Goal: Task Accomplishment & Management: Manage account settings

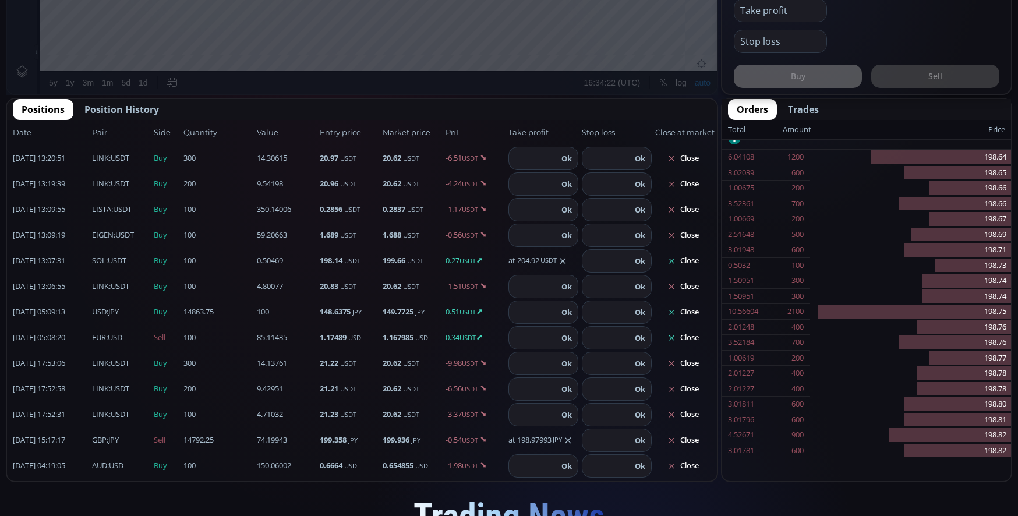
scroll to position [641, 0]
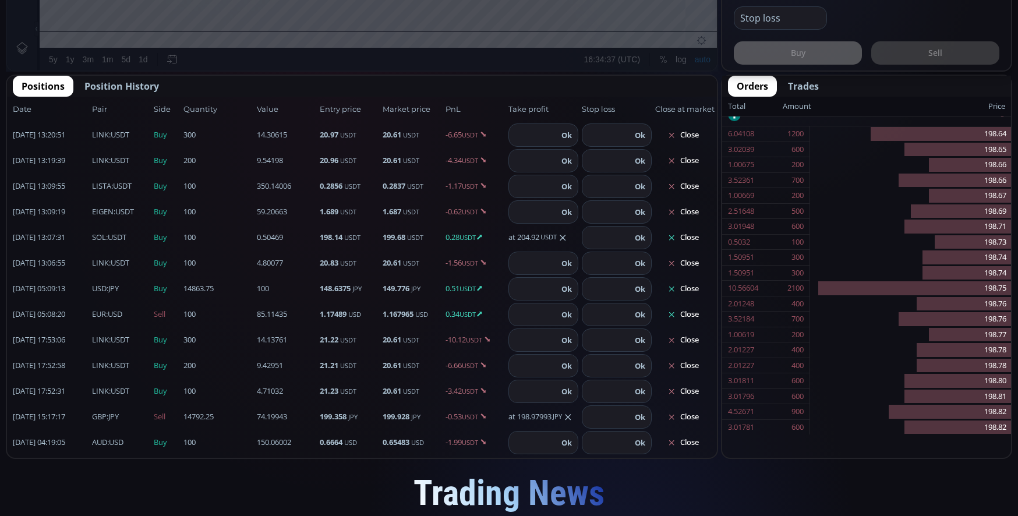
click at [687, 235] on button "Close" at bounding box center [683, 237] width 56 height 19
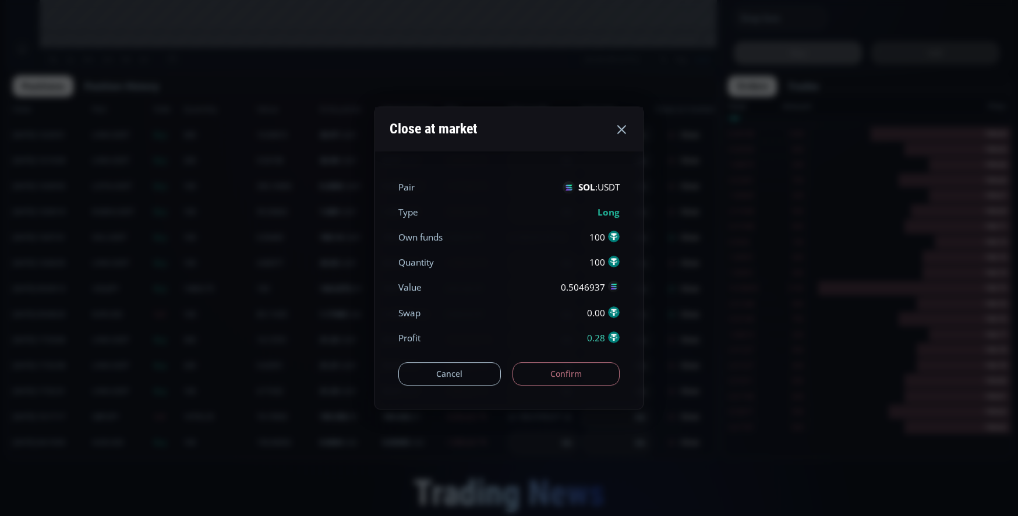
click at [583, 365] on button "Confirm" at bounding box center [566, 373] width 108 height 23
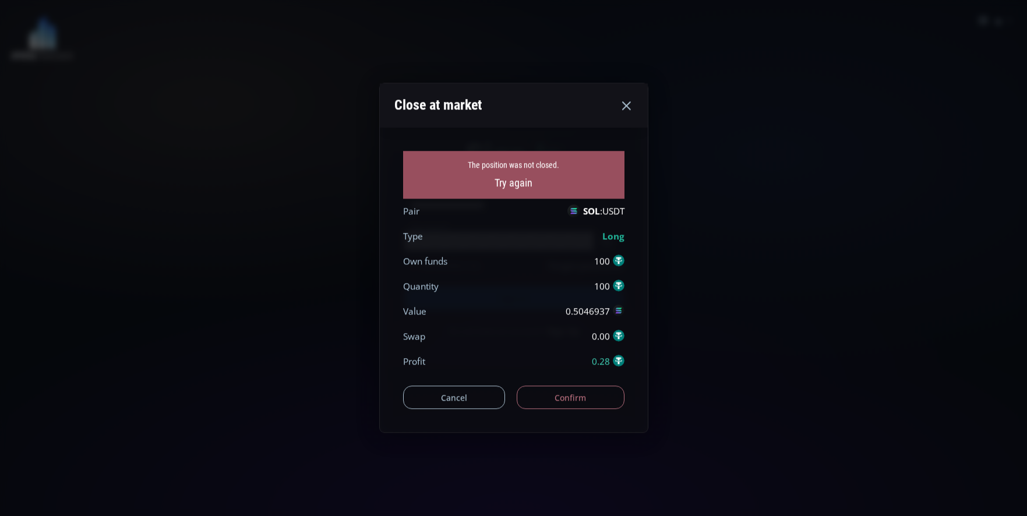
click at [581, 379] on div "Cancel Confirm" at bounding box center [513, 391] width 221 height 35
click at [591, 400] on button "Confirm" at bounding box center [571, 397] width 108 height 23
click at [628, 101] on icon at bounding box center [626, 105] width 14 height 14
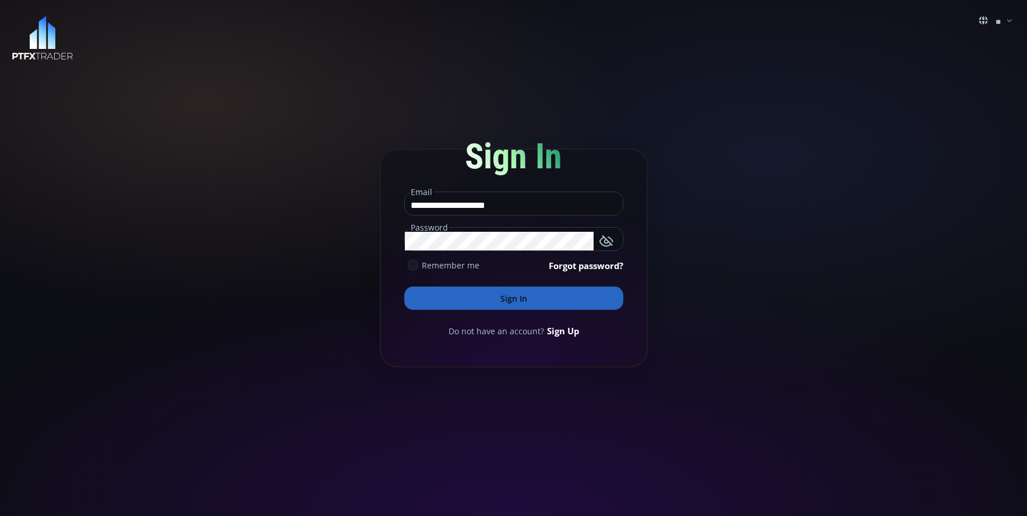
click at [527, 299] on button "Sign In" at bounding box center [513, 297] width 219 height 23
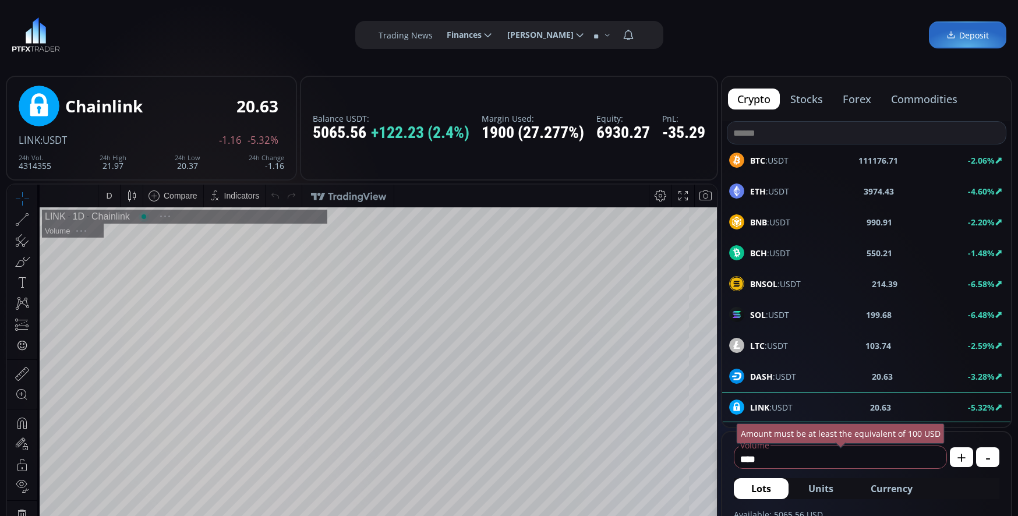
click at [858, 105] on button "forex" at bounding box center [856, 99] width 47 height 21
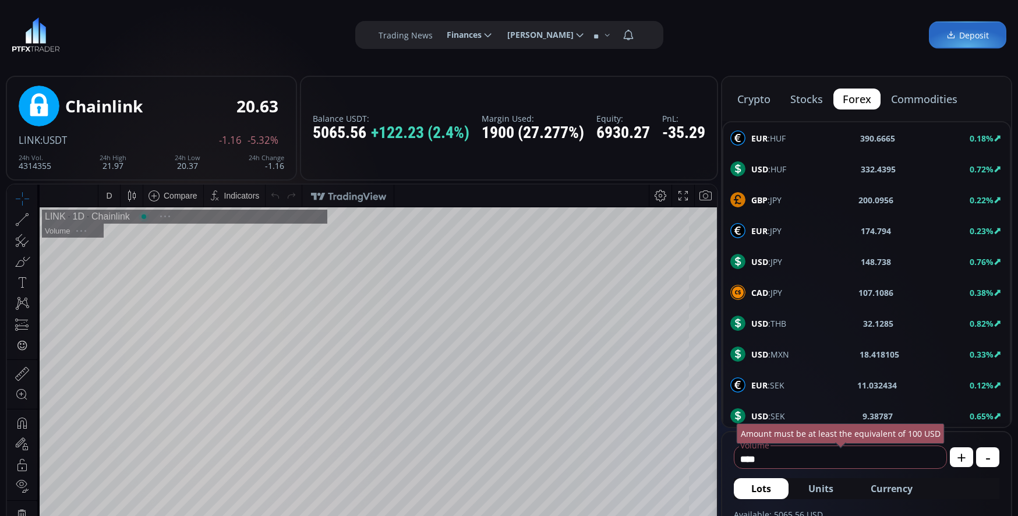
type input "*********"
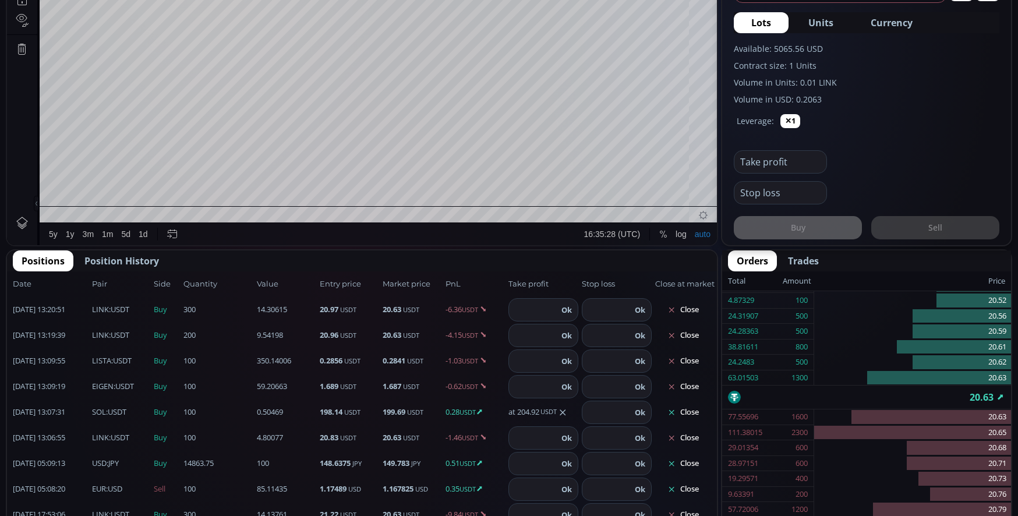
scroll to position [278, 0]
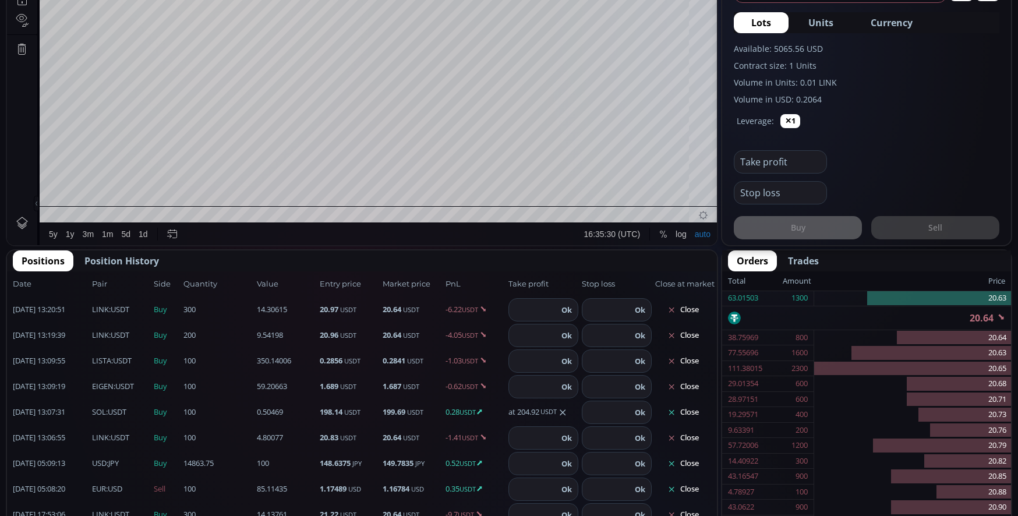
click at [692, 408] on button "Close" at bounding box center [683, 412] width 56 height 19
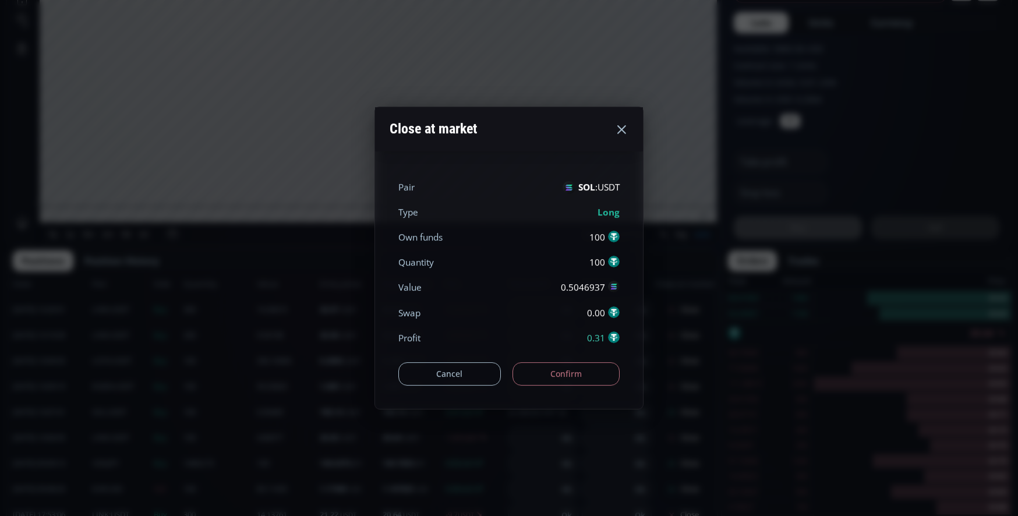
click at [577, 377] on button "Confirm" at bounding box center [566, 373] width 108 height 23
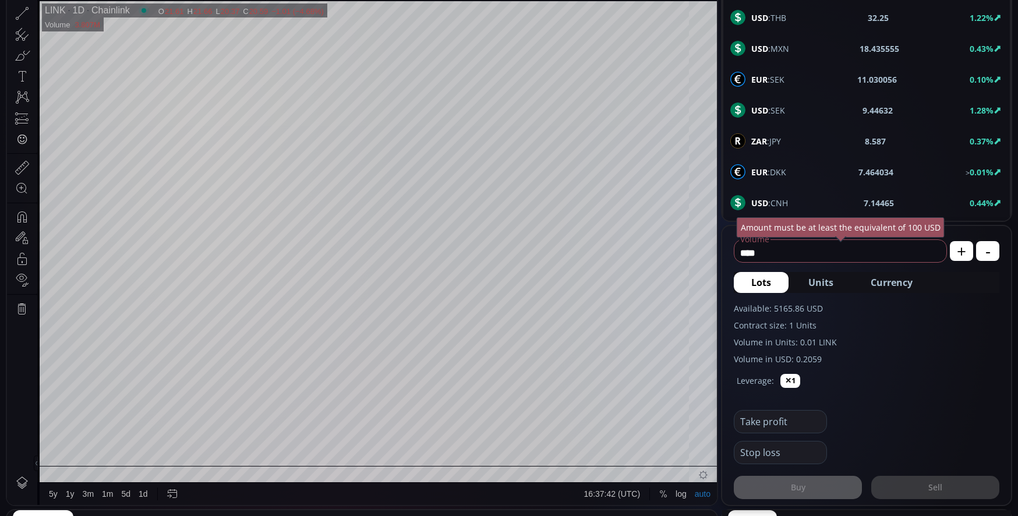
scroll to position [99, 0]
